Goal: Transaction & Acquisition: Download file/media

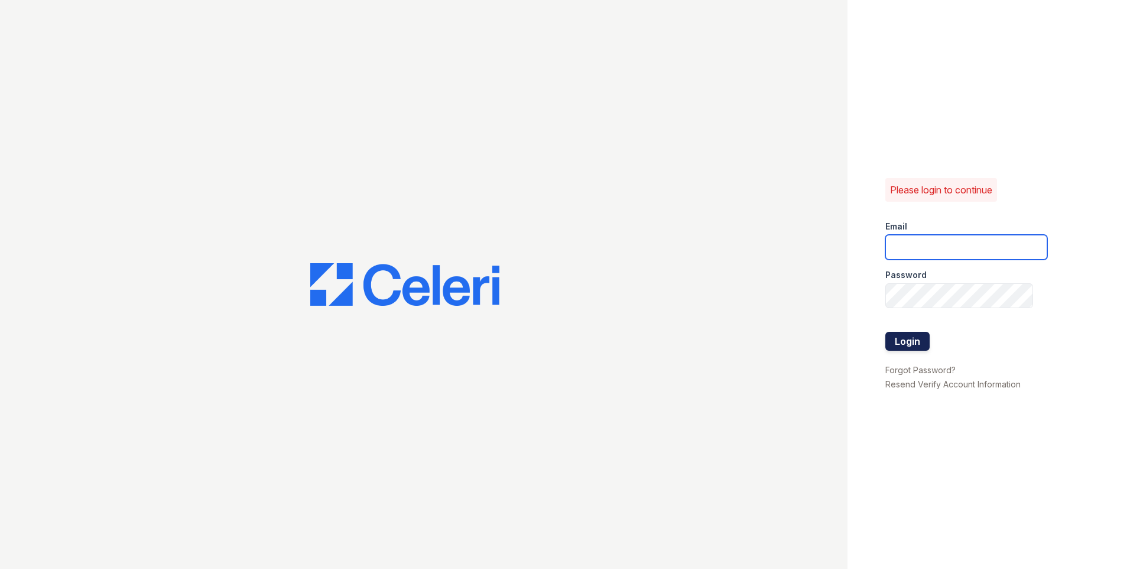
type input "jeffrey.alvarez@greystar.com"
click at [912, 335] on button "Login" at bounding box center [908, 341] width 44 height 19
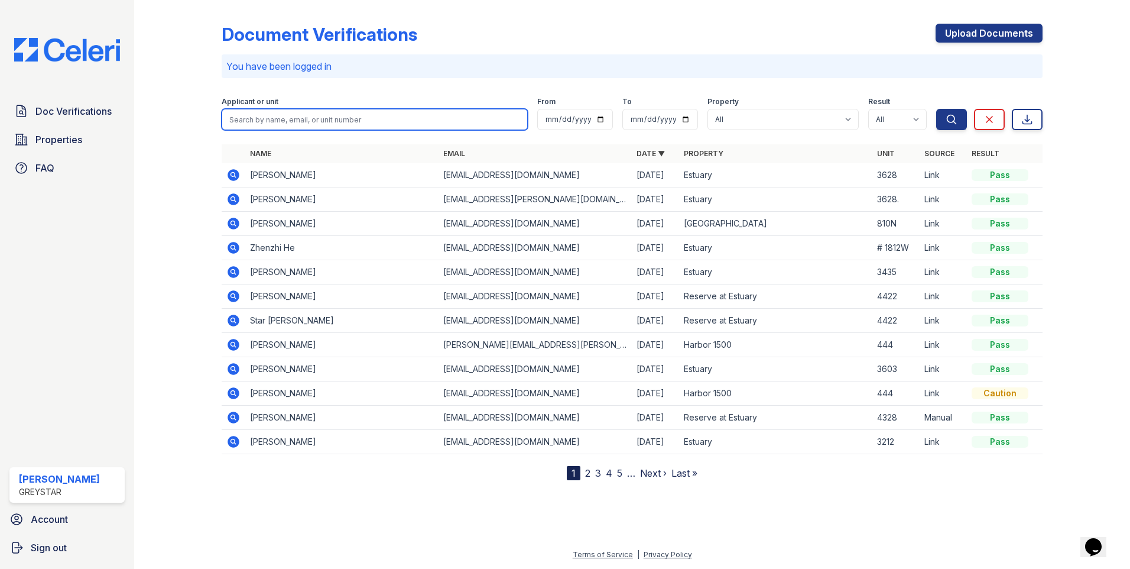
click at [326, 115] on input "search" at bounding box center [375, 119] width 306 height 21
click at [465, 116] on input "search" at bounding box center [375, 119] width 306 height 21
click at [409, 112] on input "search" at bounding box center [375, 119] width 306 height 21
click at [406, 112] on input "search" at bounding box center [375, 119] width 306 height 21
type input "asafo"
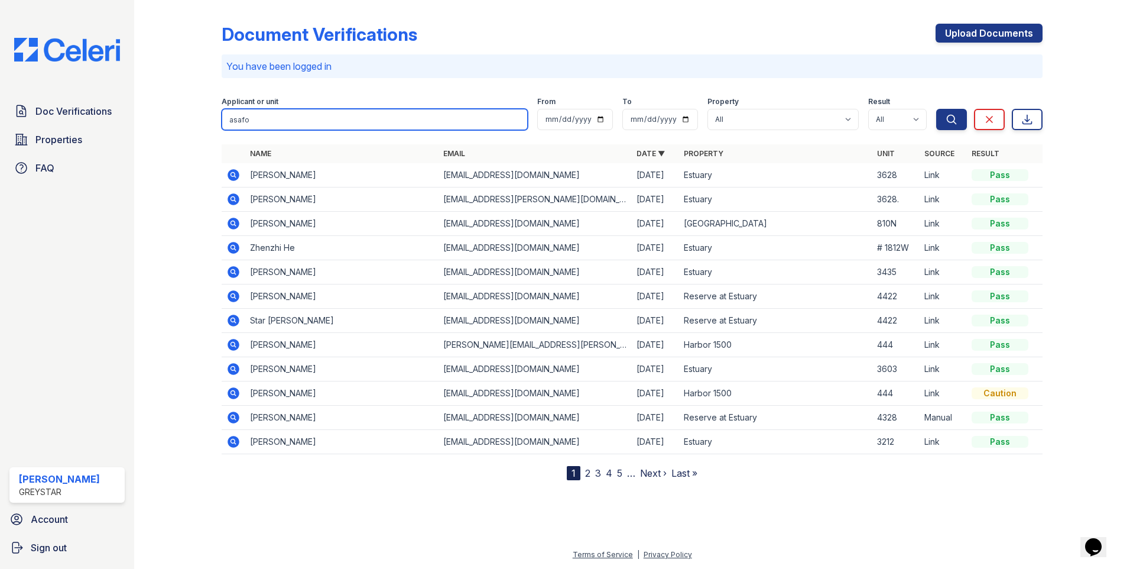
click at [937, 109] on button "Search" at bounding box center [952, 119] width 31 height 21
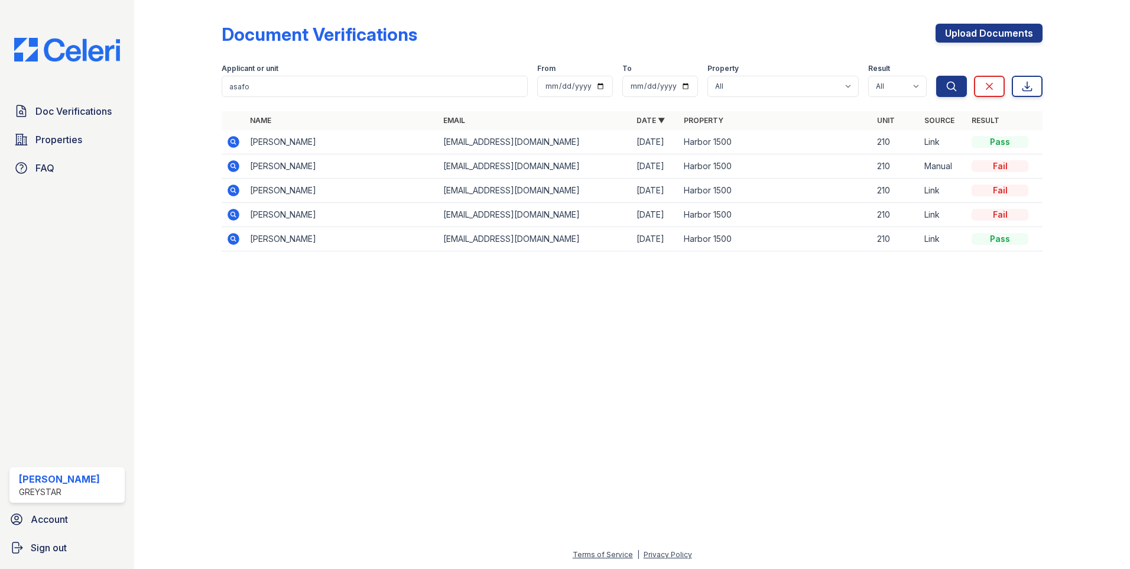
click at [235, 236] on icon at bounding box center [234, 239] width 12 height 12
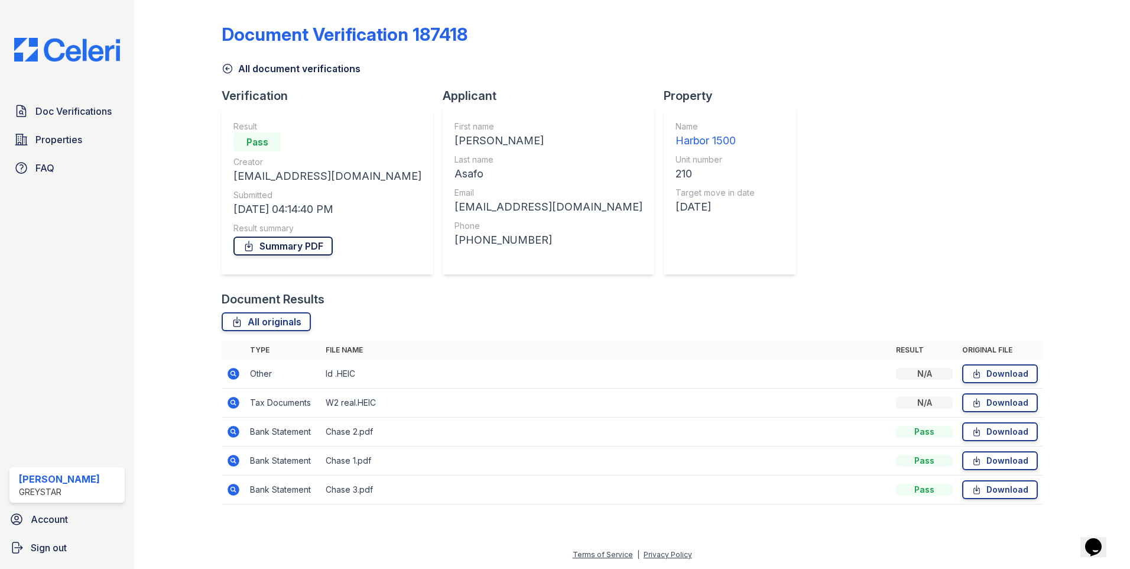
click at [291, 242] on link "Summary PDF" at bounding box center [283, 245] width 99 height 19
drag, startPoint x: 592, startPoint y: 38, endPoint x: 494, endPoint y: 37, distance: 98.7
click at [592, 38] on div "Document Verification 187418" at bounding box center [632, 39] width 821 height 31
drag, startPoint x: 222, startPoint y: 33, endPoint x: 485, endPoint y: 33, distance: 263.1
click at [485, 33] on div "Document Verification 187418" at bounding box center [632, 39] width 821 height 31
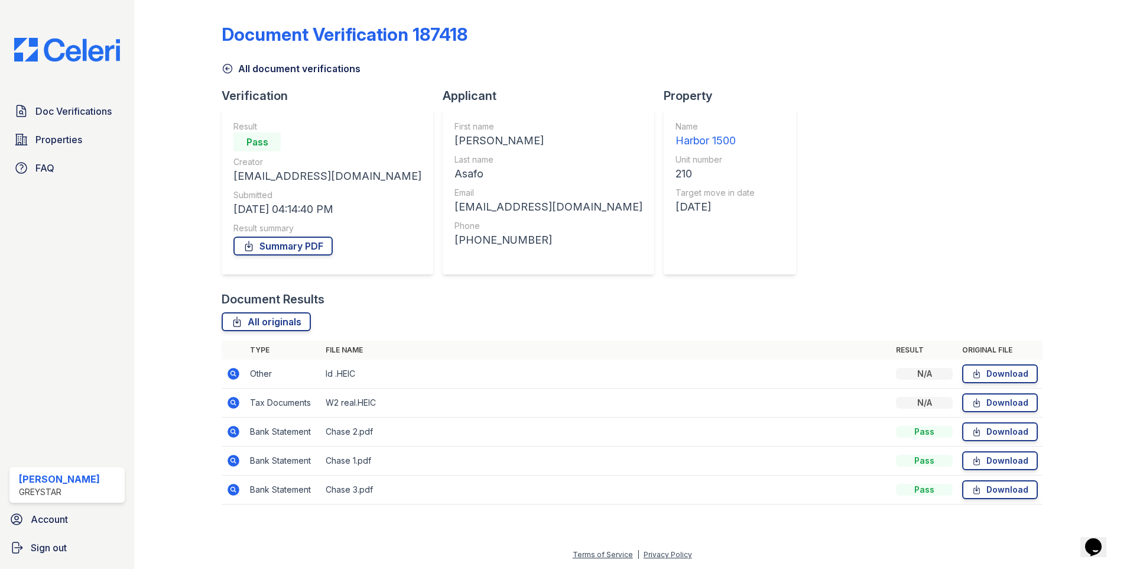
copy div "Document Verification 187418"
click at [271, 318] on link "All originals" at bounding box center [266, 321] width 89 height 19
drag, startPoint x: 645, startPoint y: 366, endPoint x: 960, endPoint y: 385, distance: 315.7
click at [645, 366] on td "Id .HEIC" at bounding box center [606, 373] width 571 height 29
click at [988, 374] on link "Download" at bounding box center [1001, 373] width 76 height 19
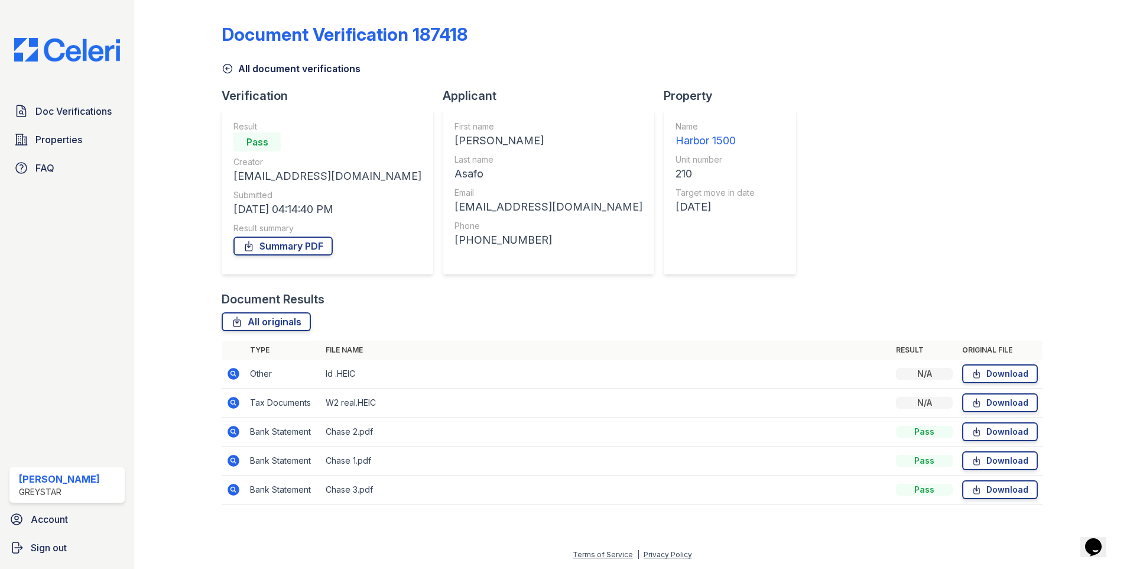
click at [222, 34] on div "Document Verification 187418" at bounding box center [345, 34] width 246 height 21
drag, startPoint x: 223, startPoint y: 31, endPoint x: 555, endPoint y: 33, distance: 331.7
click at [555, 33] on div "Document Verification 187418" at bounding box center [632, 39] width 821 height 31
copy div "Document Verification 187418"
click at [728, 44] on div "Document Verification 187418" at bounding box center [632, 39] width 821 height 31
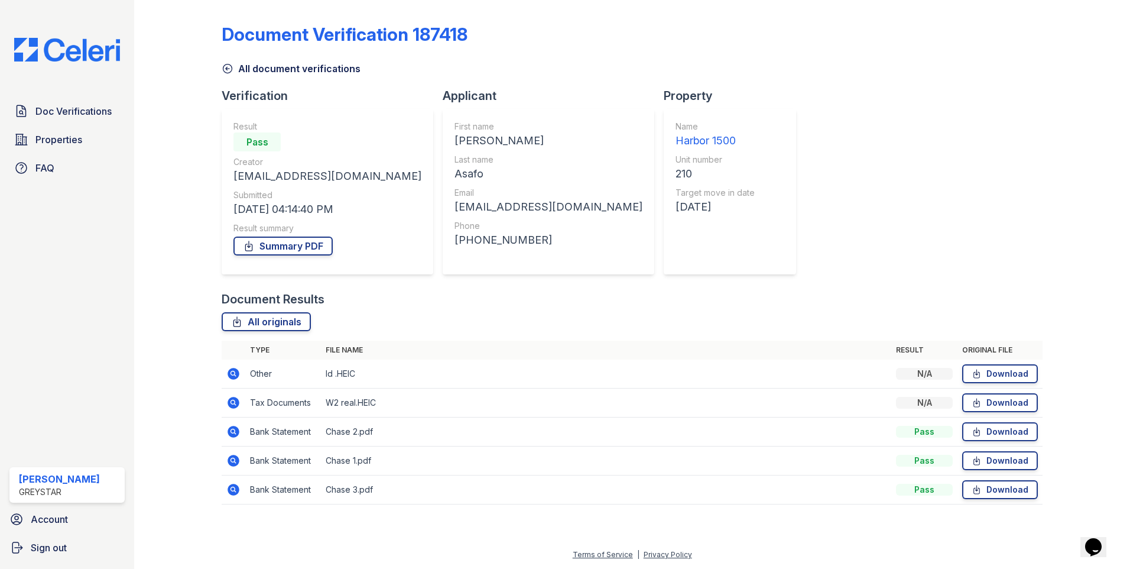
click at [722, 134] on div "Document Verification 187418 All document verifications Verification Result Pas…" at bounding box center [632, 260] width 821 height 511
click at [997, 399] on link "Download" at bounding box center [1001, 402] width 76 height 19
click at [734, 41] on div "Document Verification 187418" at bounding box center [632, 39] width 821 height 31
click at [1010, 430] on link "Download" at bounding box center [1001, 431] width 76 height 19
click at [985, 459] on link "Download" at bounding box center [1001, 460] width 76 height 19
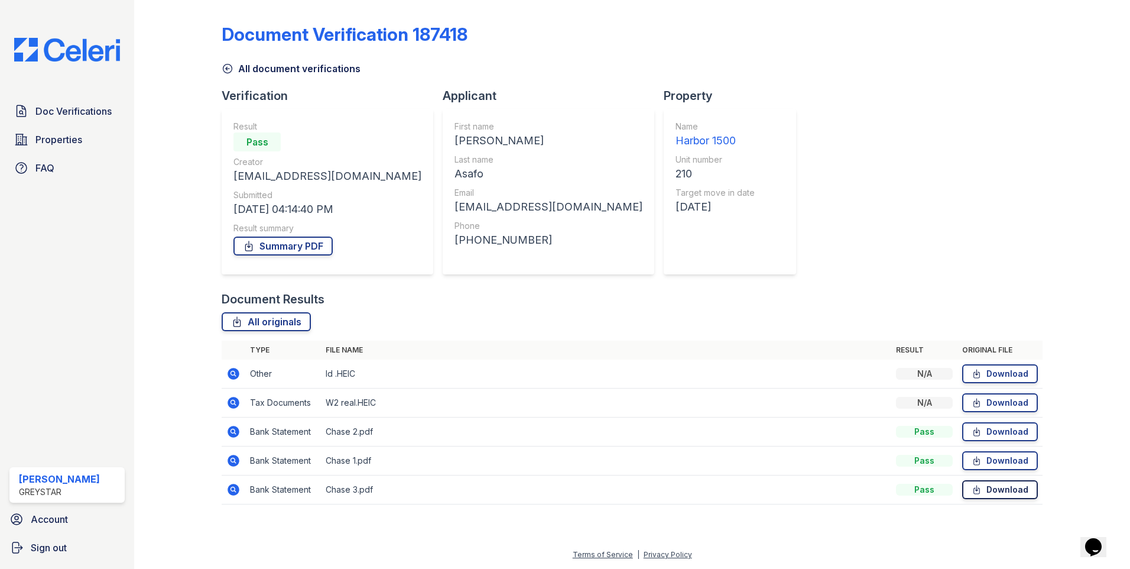
click at [996, 490] on link "Download" at bounding box center [1001, 489] width 76 height 19
click at [713, 66] on div "All document verifications" at bounding box center [632, 64] width 821 height 21
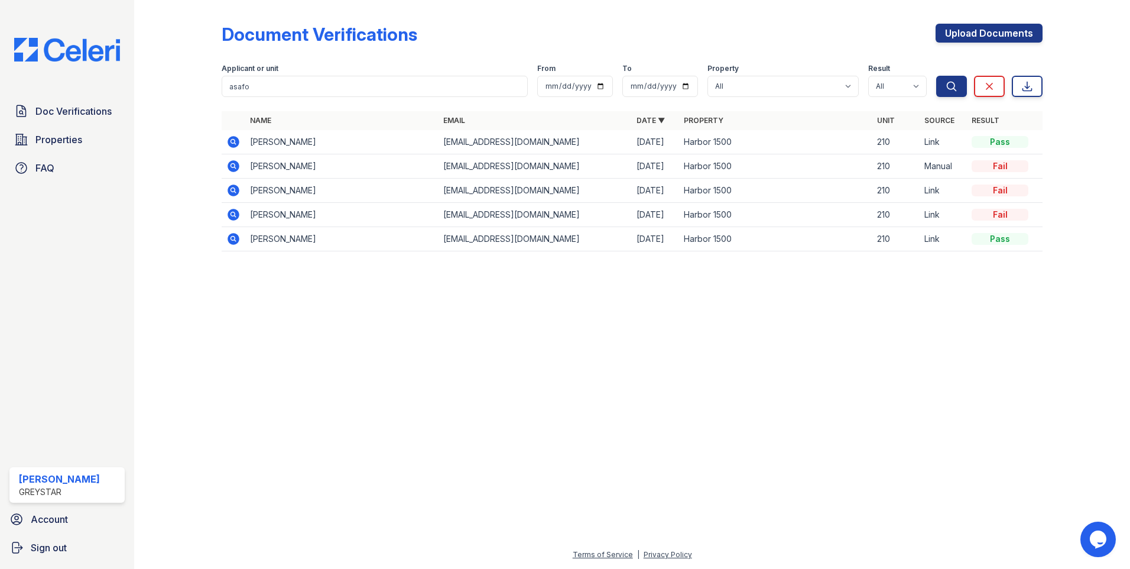
click at [235, 212] on icon at bounding box center [234, 215] width 12 height 12
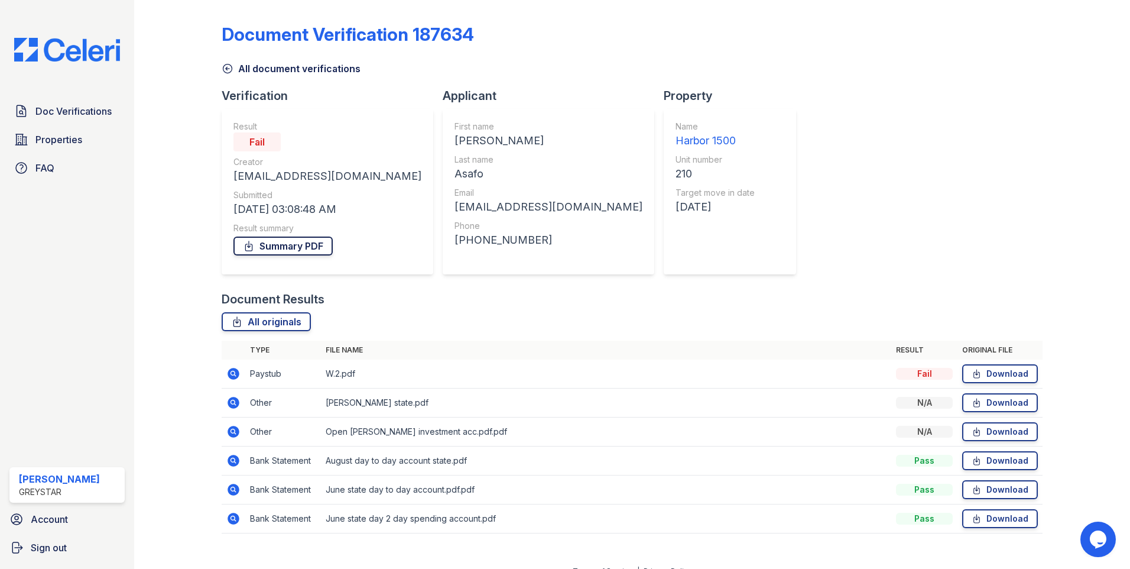
click at [313, 248] on link "Summary PDF" at bounding box center [283, 245] width 99 height 19
drag, startPoint x: 478, startPoint y: 27, endPoint x: 152, endPoint y: 17, distance: 326.5
click at [152, 17] on div "Document Verification 187634 All document verifications Verification Result Fai…" at bounding box center [632, 284] width 996 height 569
copy div "Document Verification 187634"
click at [1002, 375] on link "Download" at bounding box center [1001, 373] width 76 height 19
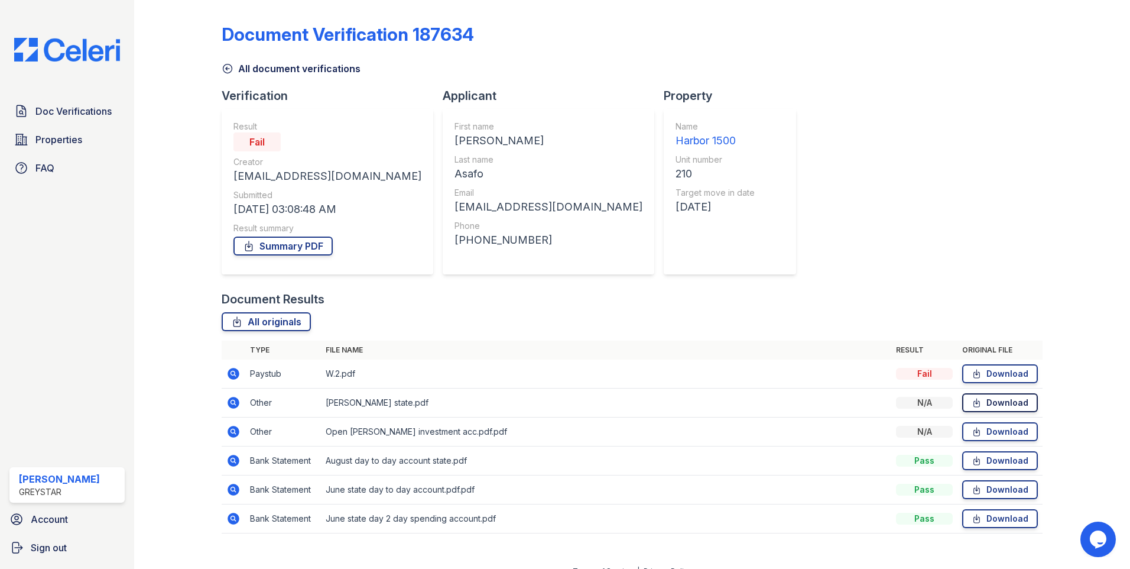
click at [1010, 405] on link "Download" at bounding box center [1001, 402] width 76 height 19
drag, startPoint x: 267, startPoint y: 35, endPoint x: 241, endPoint y: 30, distance: 26.1
click at [267, 35] on div "Document Verification 187634" at bounding box center [348, 34] width 252 height 21
drag, startPoint x: 228, startPoint y: 31, endPoint x: 425, endPoint y: 31, distance: 196.3
click at [425, 31] on div "Document Verification 187634" at bounding box center [348, 34] width 252 height 21
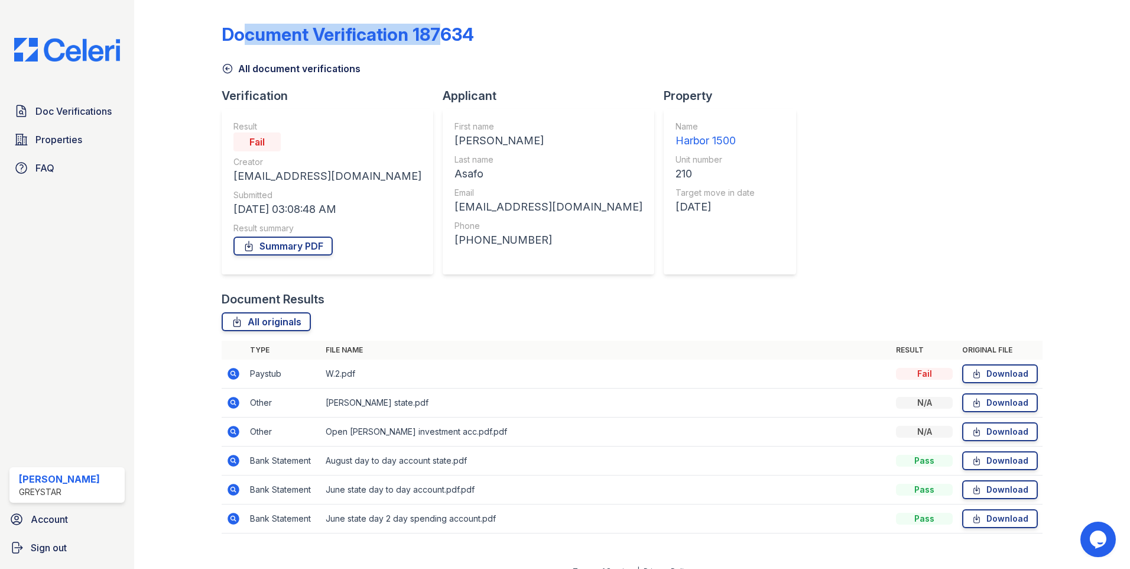
drag, startPoint x: 425, startPoint y: 31, endPoint x: 313, endPoint y: 33, distance: 111.8
click at [313, 33] on div "Document Verification 187634" at bounding box center [348, 34] width 252 height 21
drag, startPoint x: 226, startPoint y: 30, endPoint x: 475, endPoint y: 35, distance: 248.4
click at [475, 35] on div "Document Verification 187634" at bounding box center [632, 39] width 821 height 31
copy div "Document Verification 187634"
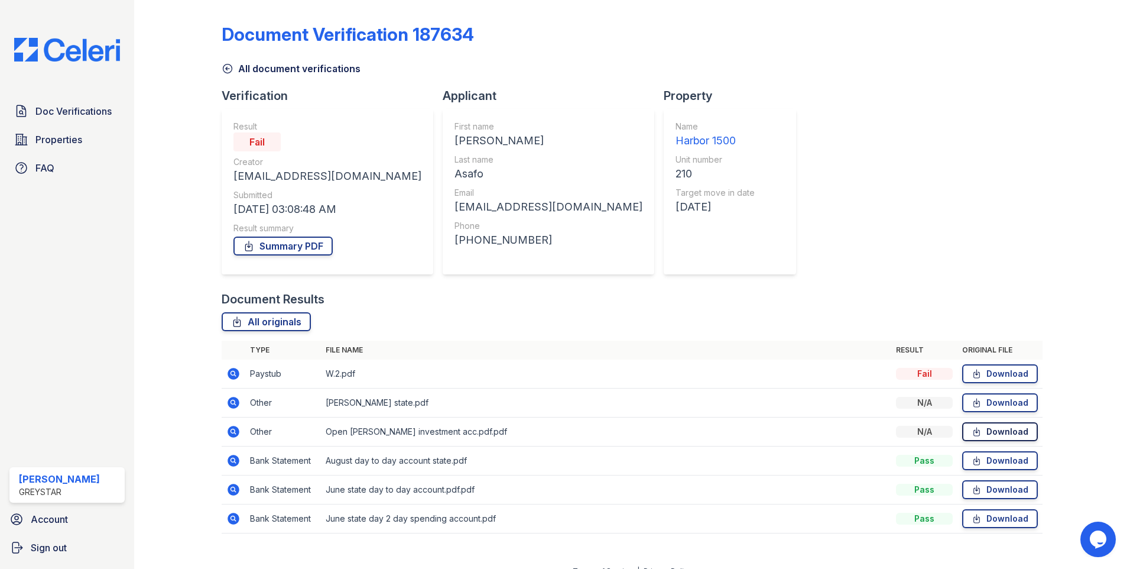
drag, startPoint x: 970, startPoint y: 432, endPoint x: 955, endPoint y: 432, distance: 14.2
click at [974, 432] on icon at bounding box center [977, 431] width 6 height 8
click at [999, 463] on link "Download" at bounding box center [1001, 460] width 76 height 19
drag, startPoint x: 979, startPoint y: 489, endPoint x: 782, endPoint y: 478, distance: 197.2
click at [979, 489] on link "Download" at bounding box center [1001, 489] width 76 height 19
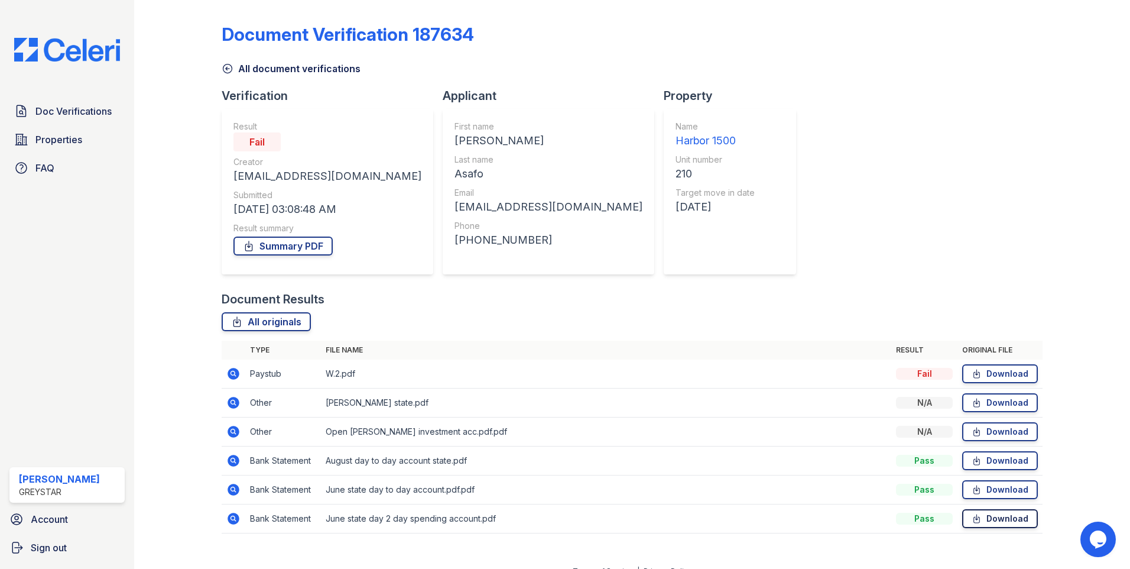
click at [985, 519] on link "Download" at bounding box center [1001, 518] width 76 height 19
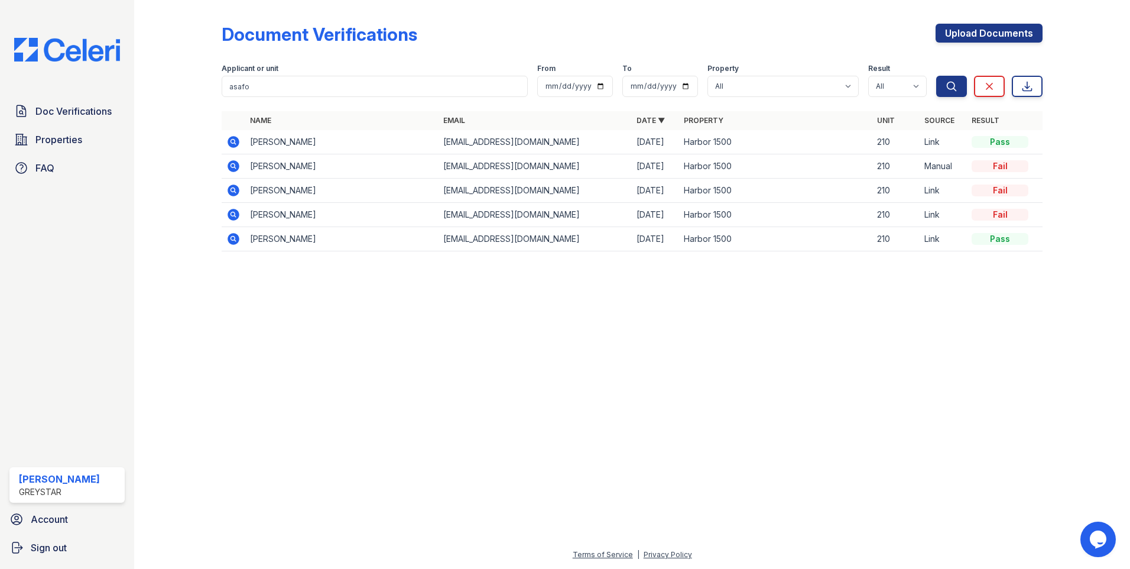
click at [234, 188] on icon at bounding box center [233, 190] width 14 height 14
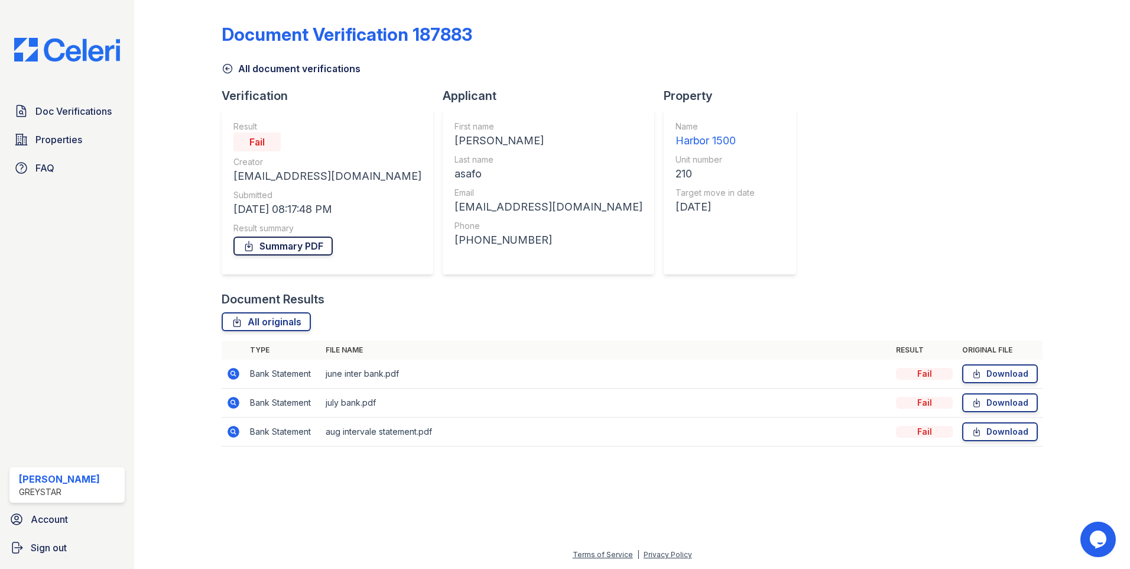
click at [297, 245] on link "Summary PDF" at bounding box center [283, 245] width 99 height 19
drag, startPoint x: 469, startPoint y: 33, endPoint x: 221, endPoint y: 35, distance: 248.9
click at [221, 35] on div "Document Verification 187883 All document verifications Verification Result Fai…" at bounding box center [632, 238] width 958 height 477
copy div "Document Verification 187883"
click at [284, 242] on link "Summary PDF" at bounding box center [283, 245] width 99 height 19
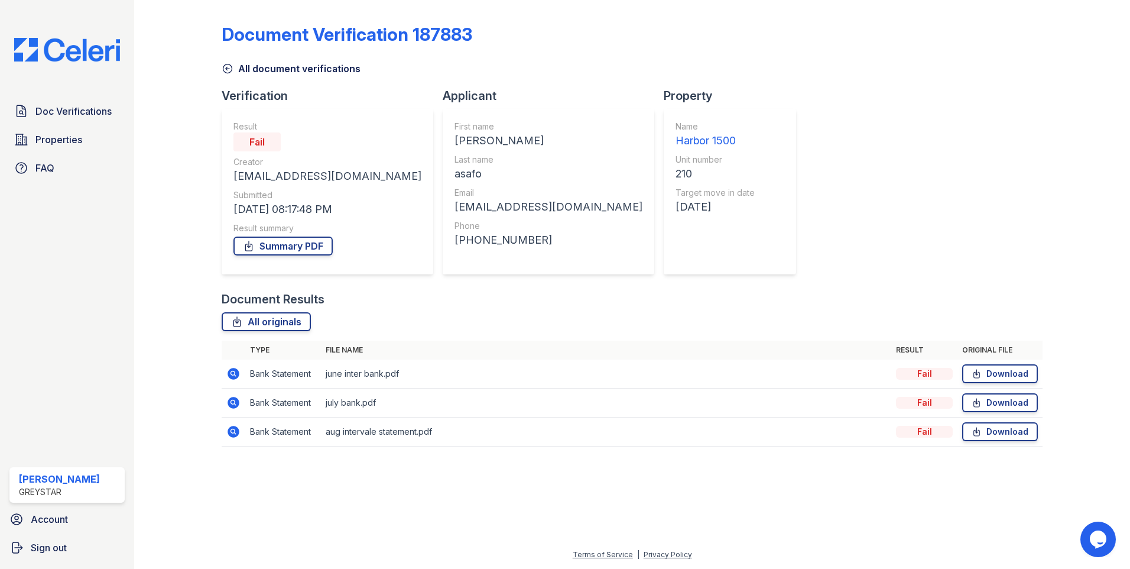
drag, startPoint x: 827, startPoint y: 409, endPoint x: 835, endPoint y: 409, distance: 7.7
click at [827, 409] on td "july bank.pdf" at bounding box center [606, 402] width 571 height 29
click at [994, 374] on link "Download" at bounding box center [1001, 373] width 76 height 19
click at [1019, 408] on link "Download" at bounding box center [1001, 402] width 76 height 19
drag, startPoint x: 988, startPoint y: 430, endPoint x: 976, endPoint y: 426, distance: 13.1
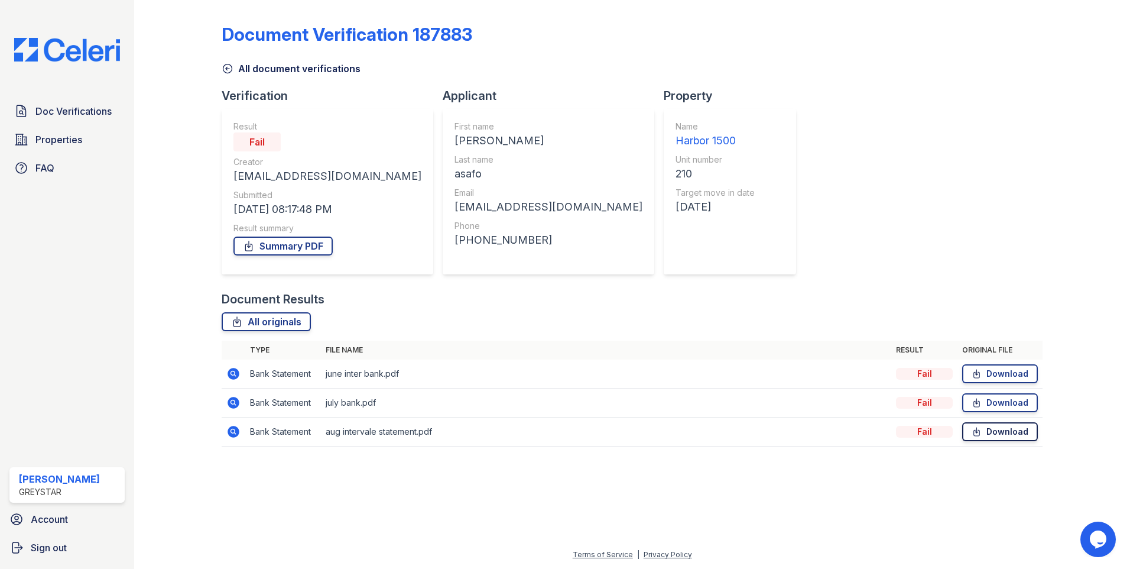
click at [988, 430] on link "Download" at bounding box center [1001, 431] width 76 height 19
click at [520, 515] on div at bounding box center [632, 512] width 958 height 70
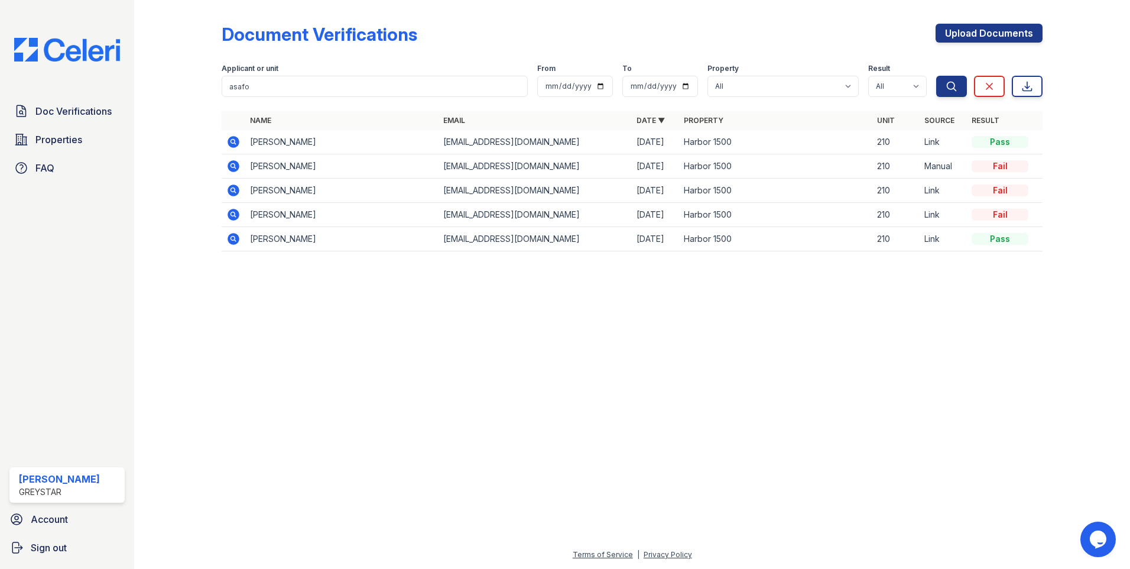
click at [234, 164] on icon at bounding box center [233, 166] width 14 height 14
click at [228, 142] on icon at bounding box center [233, 142] width 14 height 14
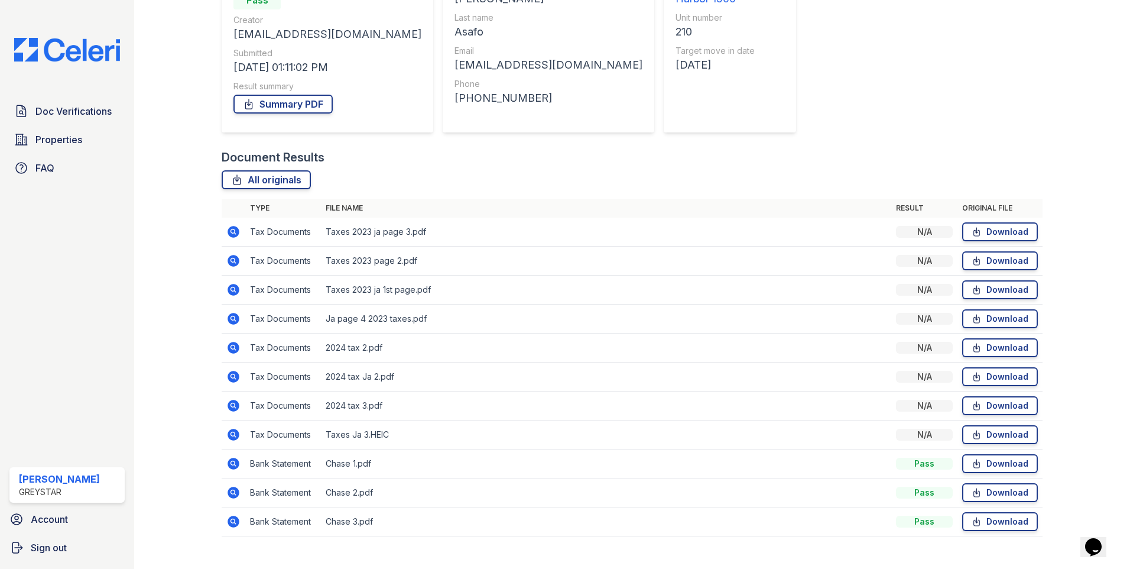
scroll to position [161, 0]
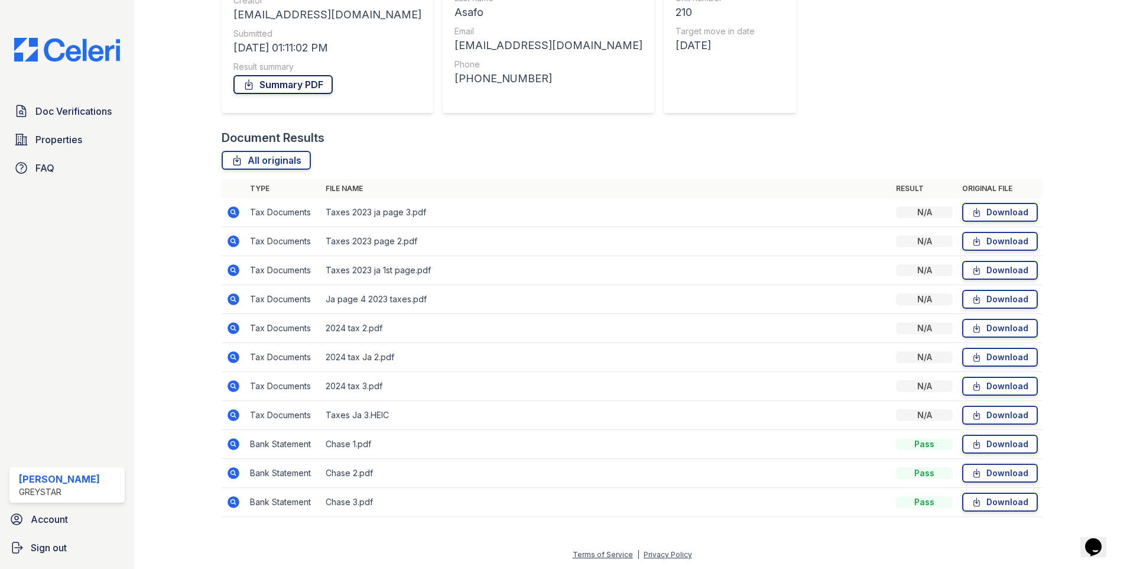
click at [288, 82] on link "Summary PDF" at bounding box center [283, 84] width 99 height 19
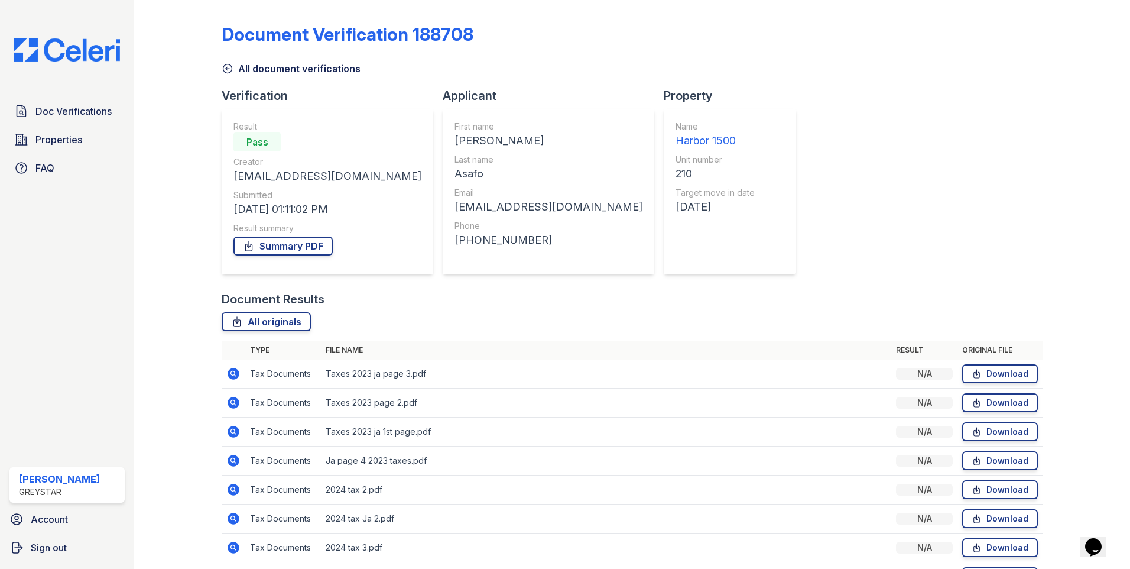
drag, startPoint x: 223, startPoint y: 36, endPoint x: 482, endPoint y: 41, distance: 258.4
click at [482, 41] on div "Document Verification 188708" at bounding box center [632, 39] width 821 height 31
copy div "Document Verification 188708"
click at [998, 374] on link "Download" at bounding box center [1001, 373] width 76 height 19
click at [1000, 402] on link "Download" at bounding box center [1001, 402] width 76 height 19
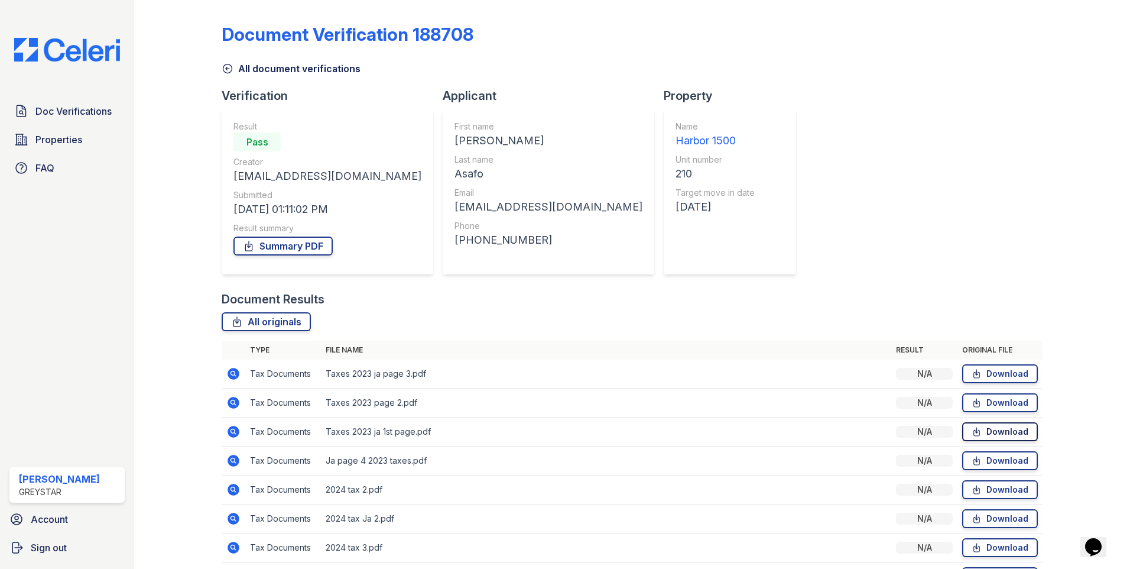
click at [980, 436] on link "Download" at bounding box center [1001, 431] width 76 height 19
click at [1002, 460] on link "Download" at bounding box center [1001, 460] width 76 height 19
click at [987, 487] on link "Download" at bounding box center [1001, 489] width 76 height 19
click at [972, 520] on icon at bounding box center [977, 519] width 10 height 12
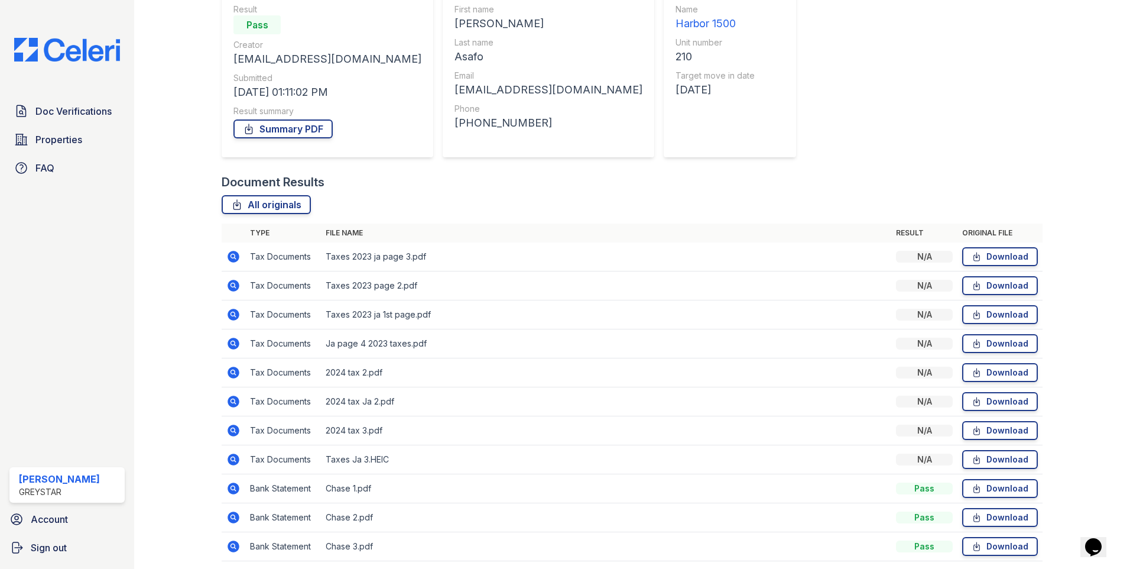
scroll to position [118, 0]
click at [980, 427] on link "Download" at bounding box center [1001, 429] width 76 height 19
click at [979, 456] on link "Download" at bounding box center [1001, 458] width 76 height 19
click at [756, 93] on div "Document Verification 188708 All document verifications Verification Result Pas…" at bounding box center [632, 228] width 821 height 685
